Goal: Information Seeking & Learning: Learn about a topic

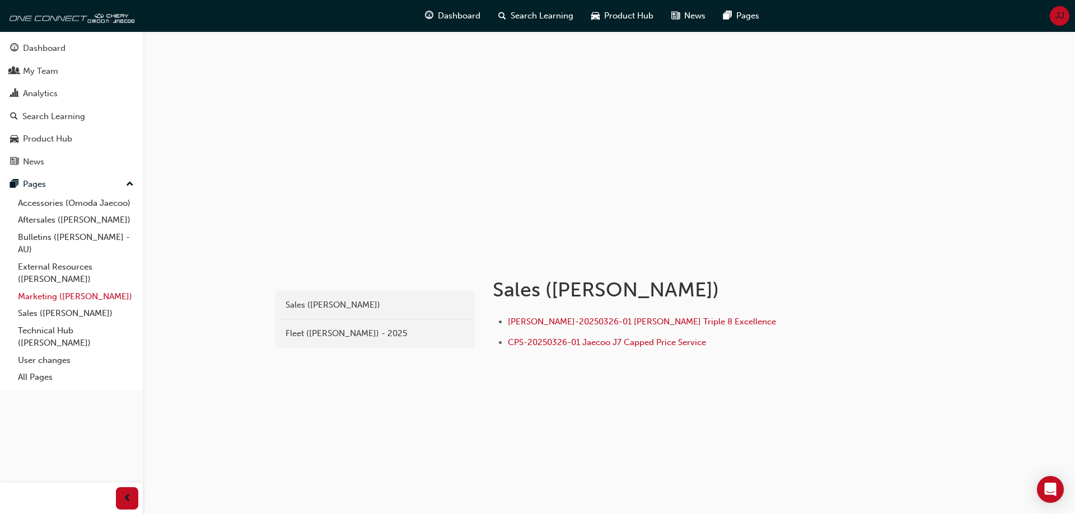
click at [64, 294] on link "Marketing ([PERSON_NAME])" at bounding box center [75, 296] width 125 height 17
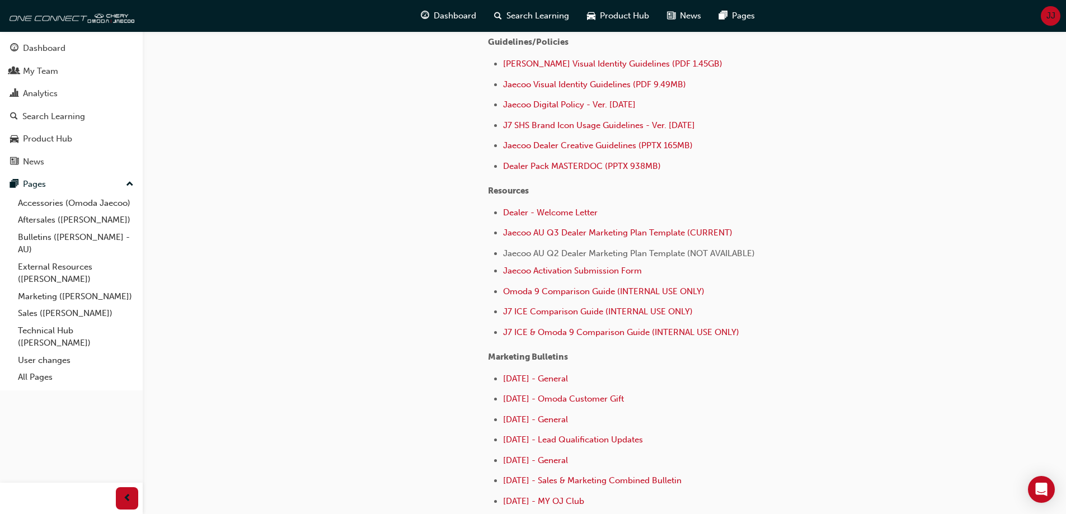
scroll to position [392, 0]
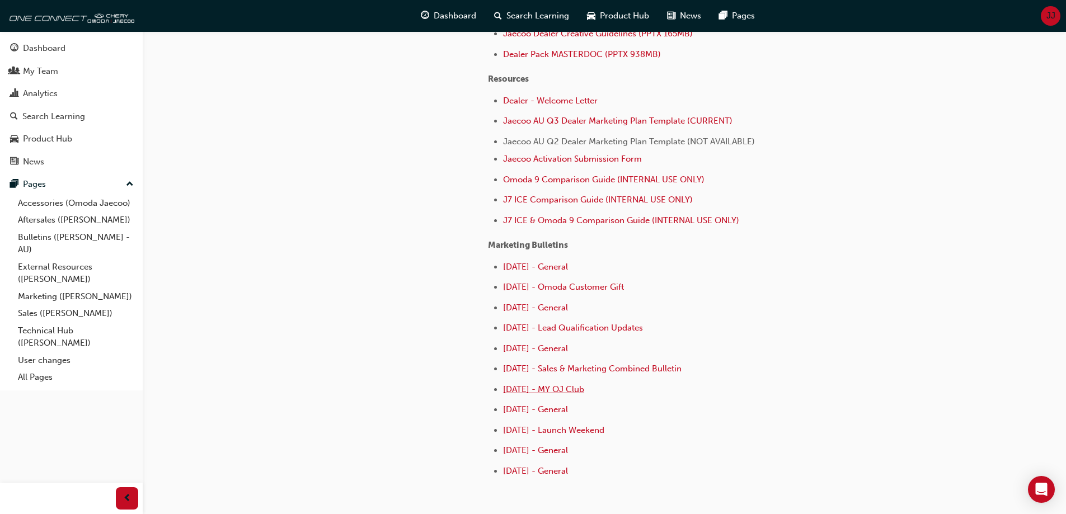
click at [581, 387] on span "May 2025 - MY OJ Club" at bounding box center [543, 390] width 81 height 10
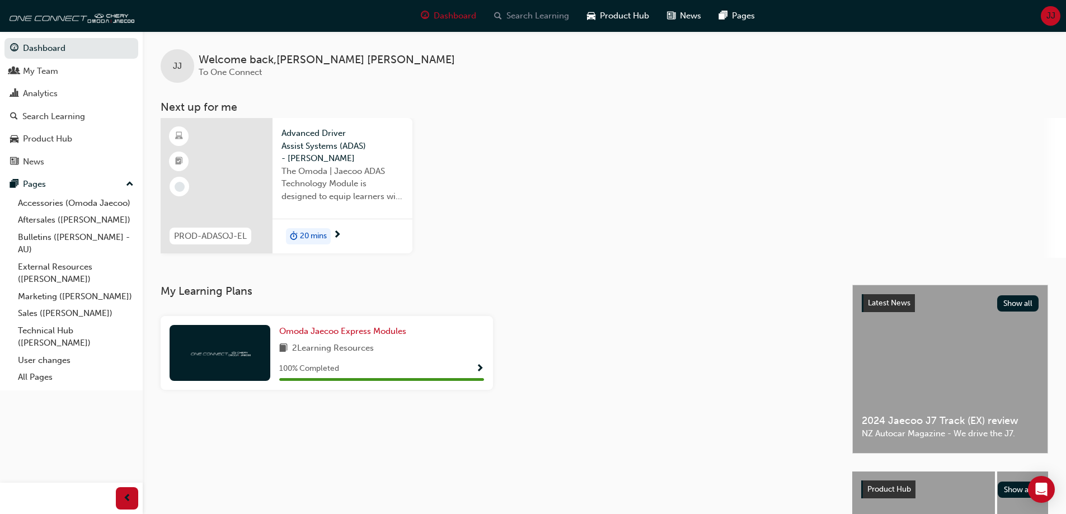
click at [542, 12] on span "Search Learning" at bounding box center [538, 16] width 63 height 13
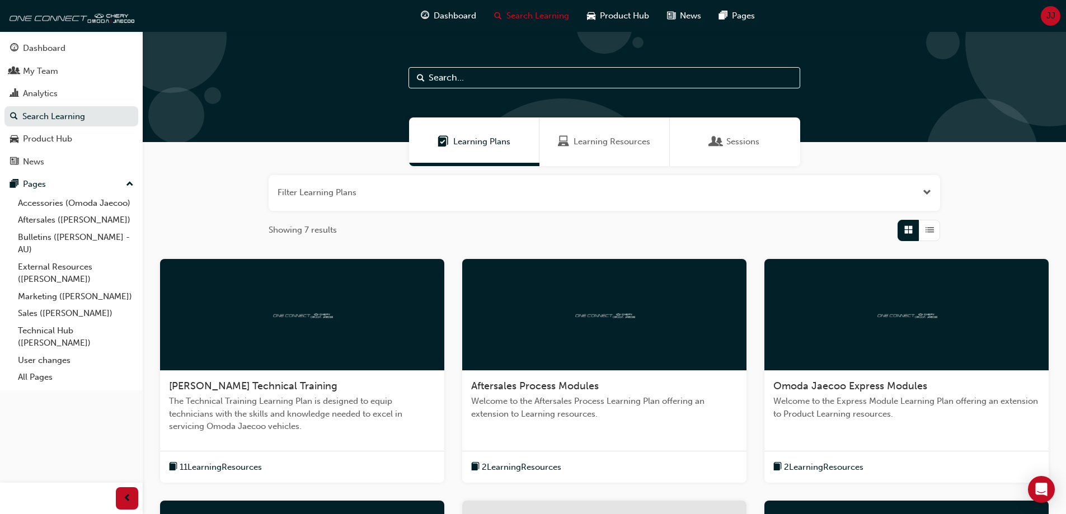
click at [485, 77] on input "text" at bounding box center [605, 77] width 392 height 21
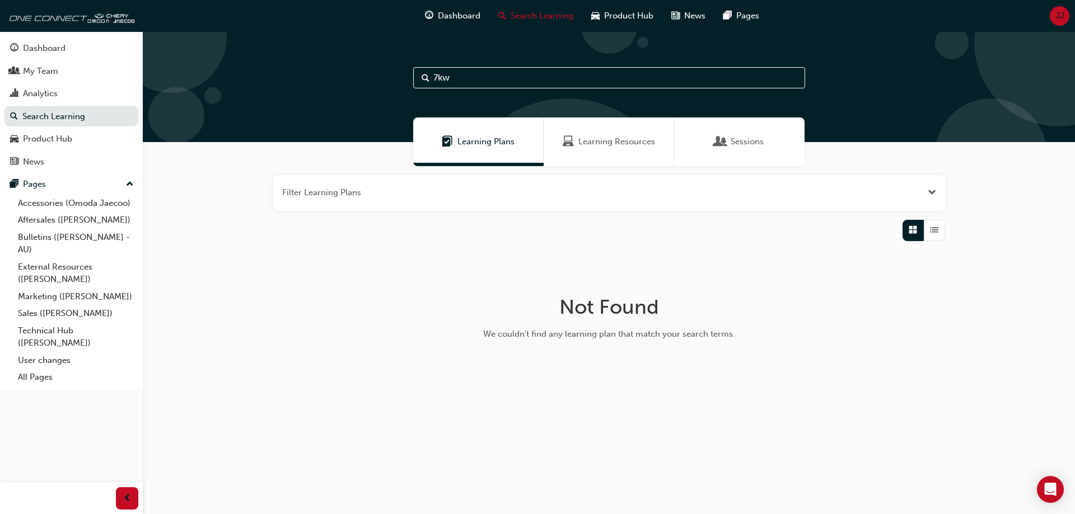
type input "7kw"
click at [85, 133] on div "Product Hub" at bounding box center [71, 139] width 123 height 14
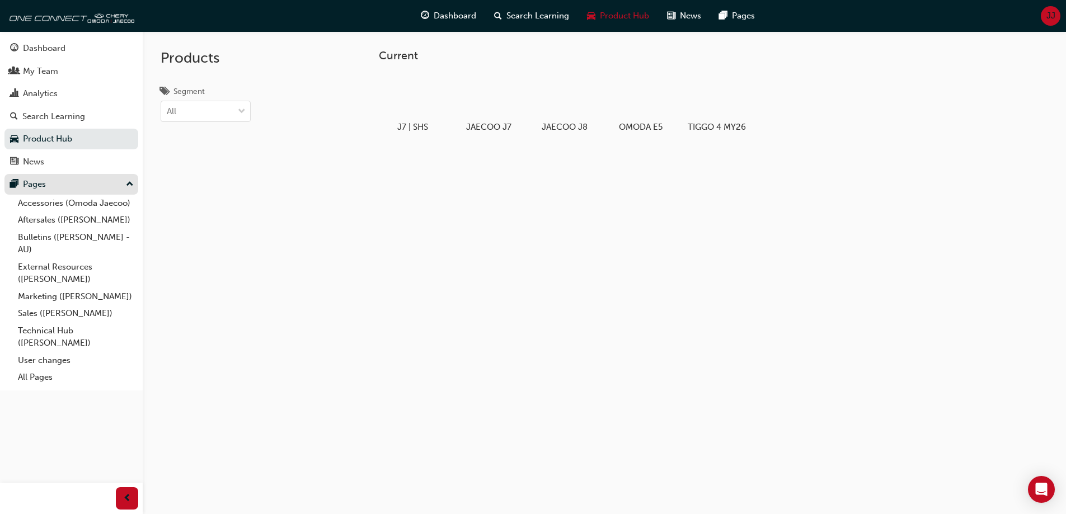
click at [98, 181] on div "Pages" at bounding box center [71, 184] width 123 height 14
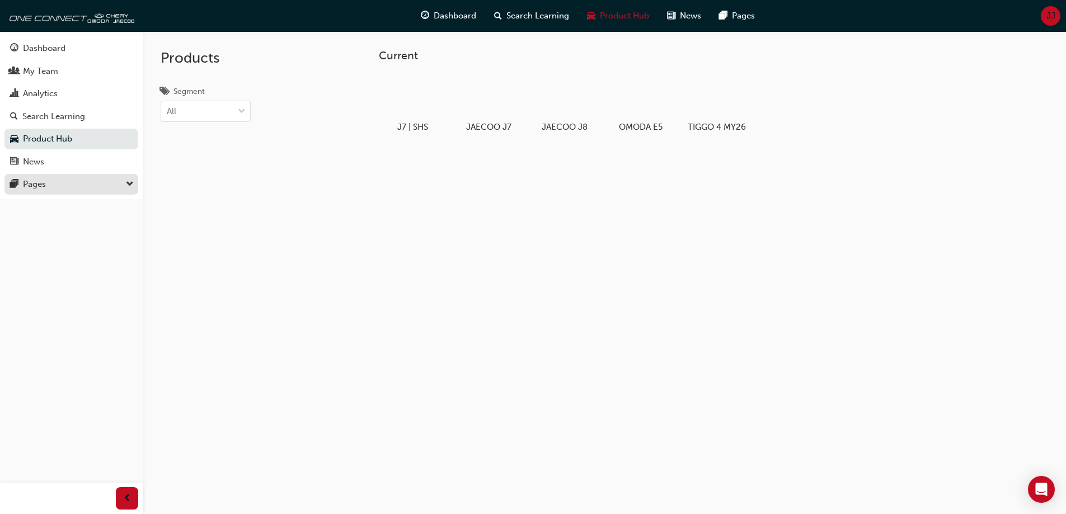
click at [98, 181] on div "Pages" at bounding box center [71, 184] width 123 height 14
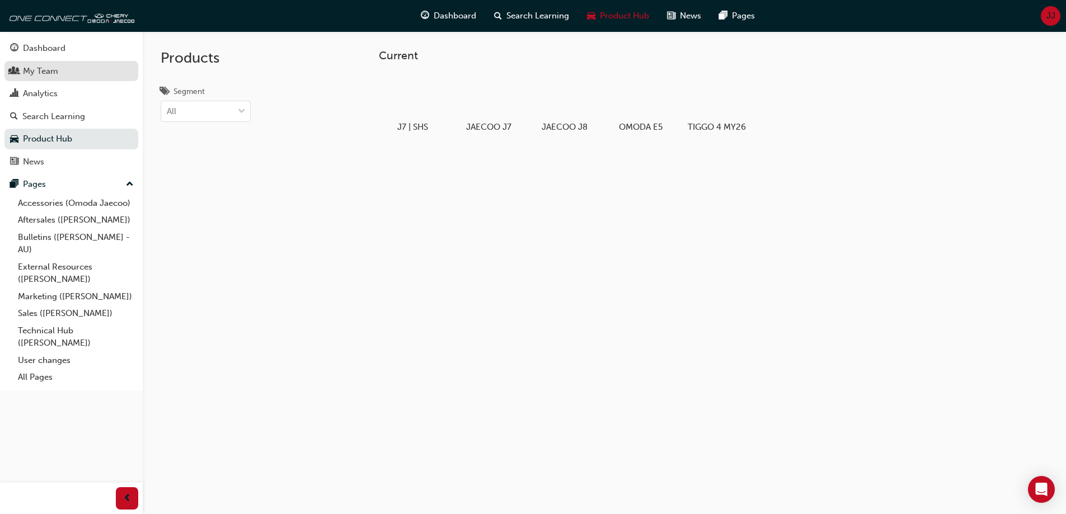
click at [36, 73] on div "My Team" at bounding box center [40, 71] width 35 height 13
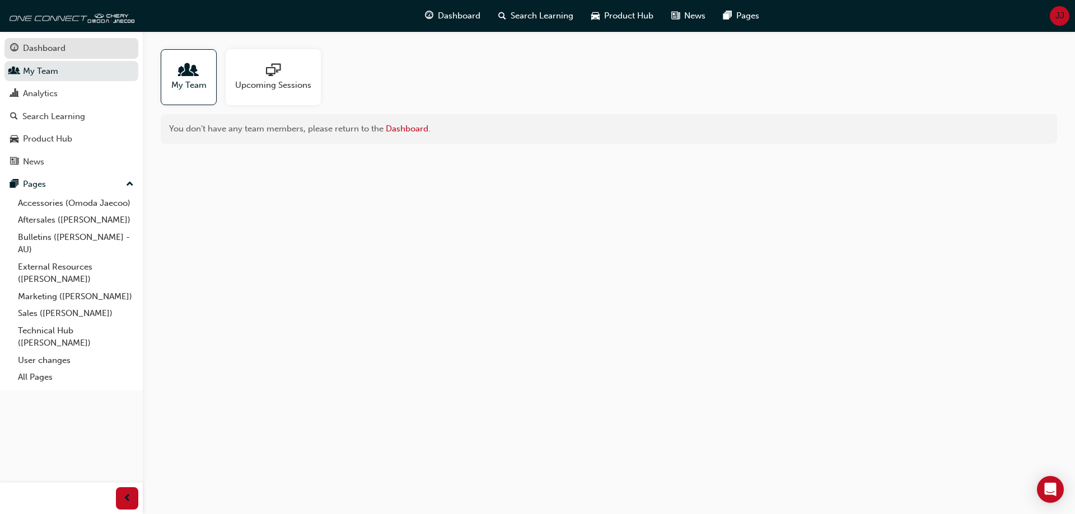
click at [43, 46] on div "Dashboard" at bounding box center [44, 48] width 43 height 13
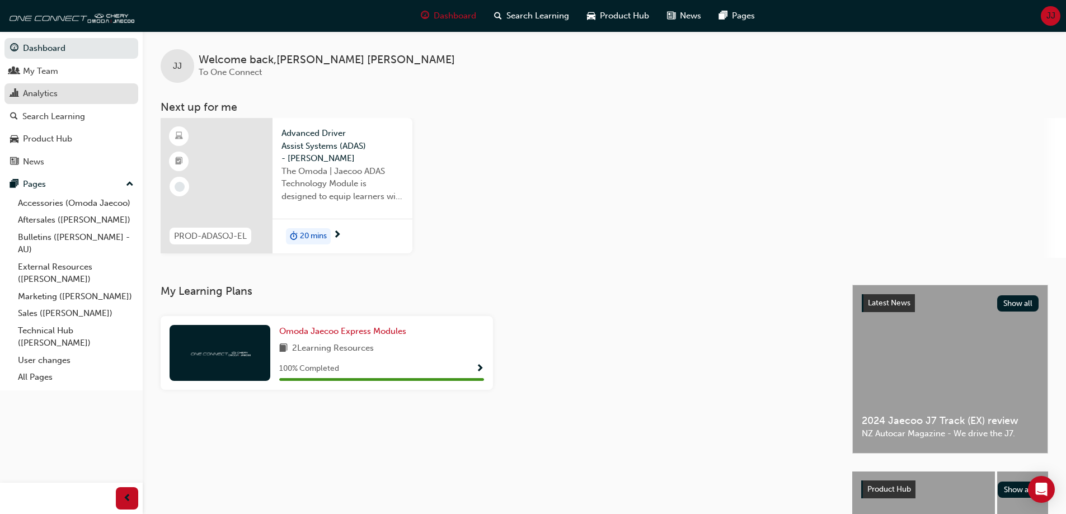
click at [34, 92] on div "Analytics" at bounding box center [40, 93] width 35 height 13
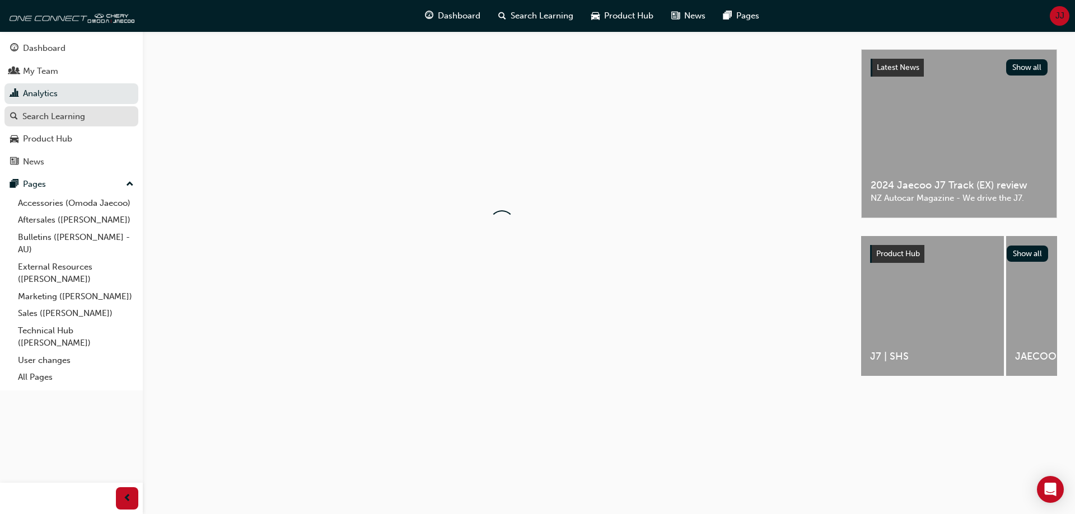
click at [29, 113] on div "Search Learning" at bounding box center [53, 116] width 63 height 13
